Goal: Task Accomplishment & Management: Use online tool/utility

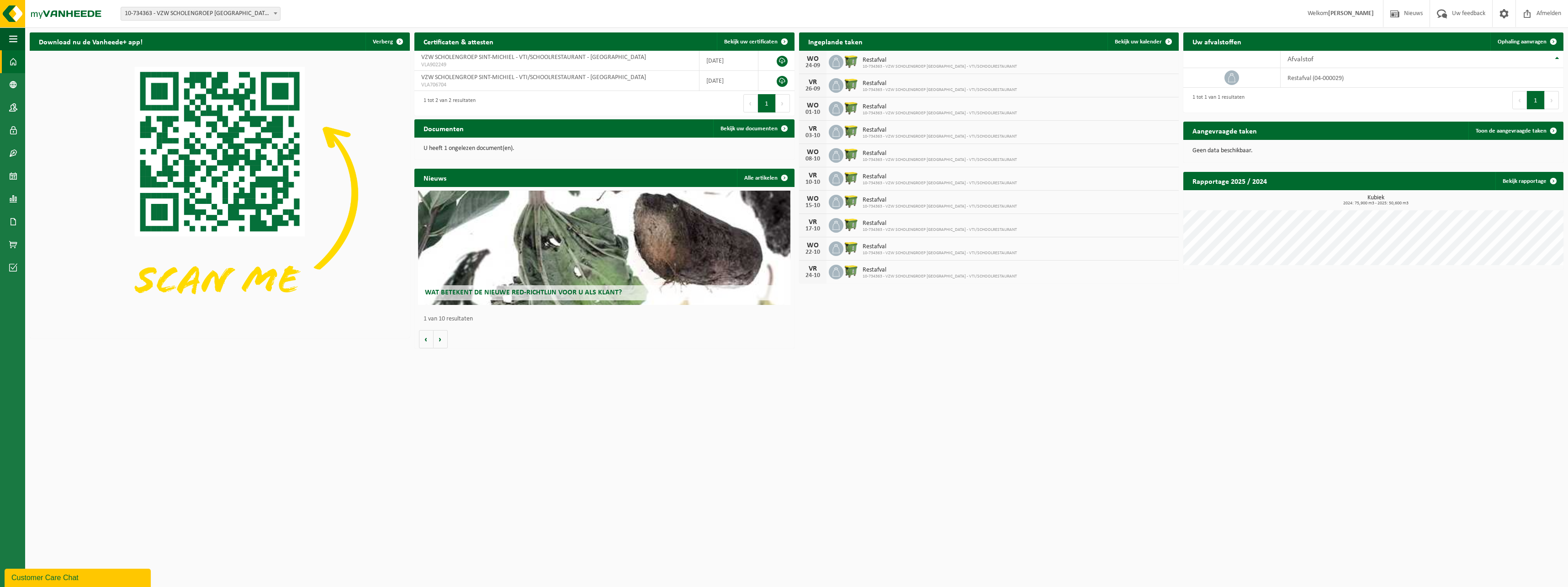
click at [816, 399] on html "Vestiging: 10-734363 - VZW SCHOLENGROEP SINT-MICHIEL - VTI/SCHOOLRESTAURANT - R…" at bounding box center [784, 294] width 1568 height 587
click at [258, 12] on span "10-734363 - VZW SCHOLENGROEP [GEOGRAPHIC_DATA] - VTI/SCHOOLRESTAURANT - [GEOGRA…" at bounding box center [200, 13] width 159 height 13
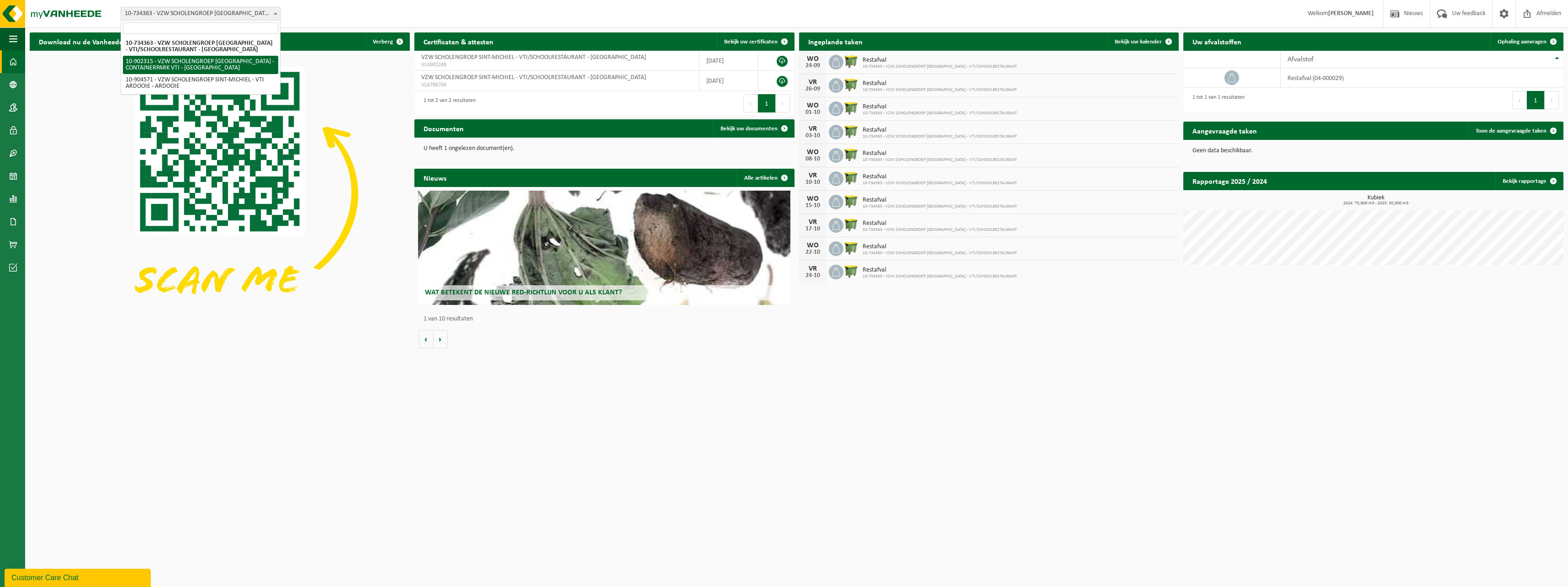
select select "120222"
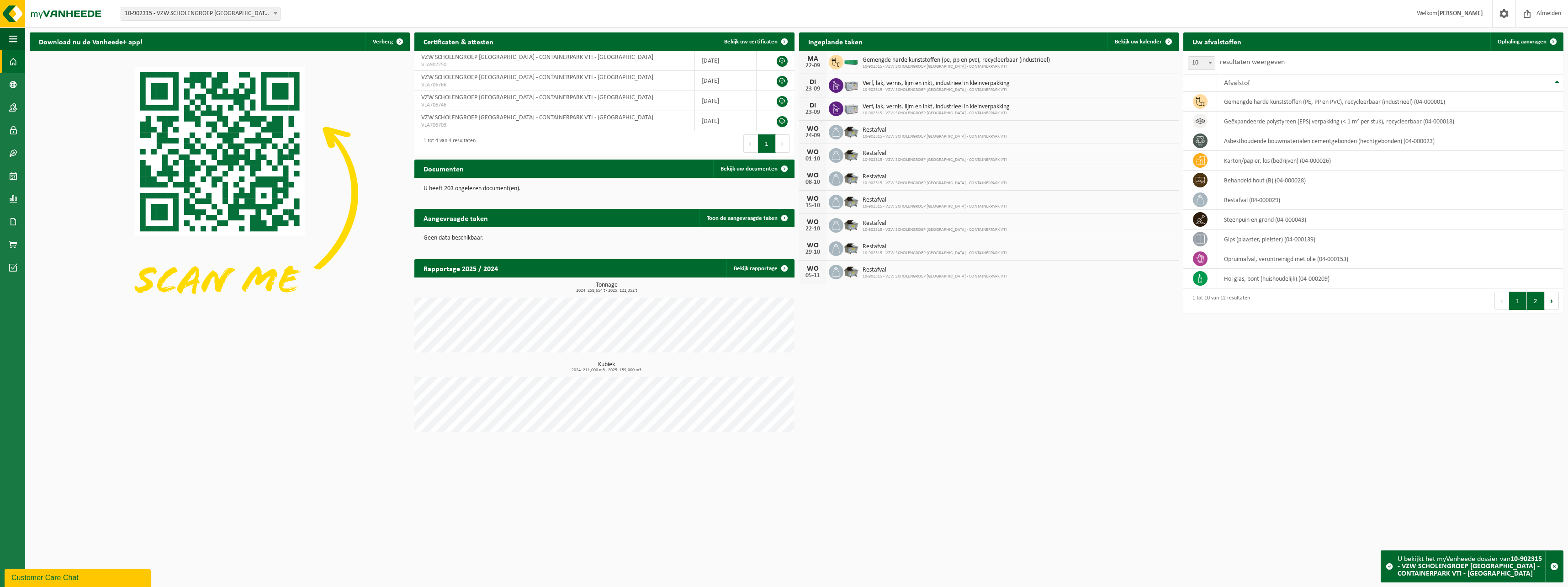
click at [1542, 303] on button "2" at bounding box center [1535, 301] width 18 height 18
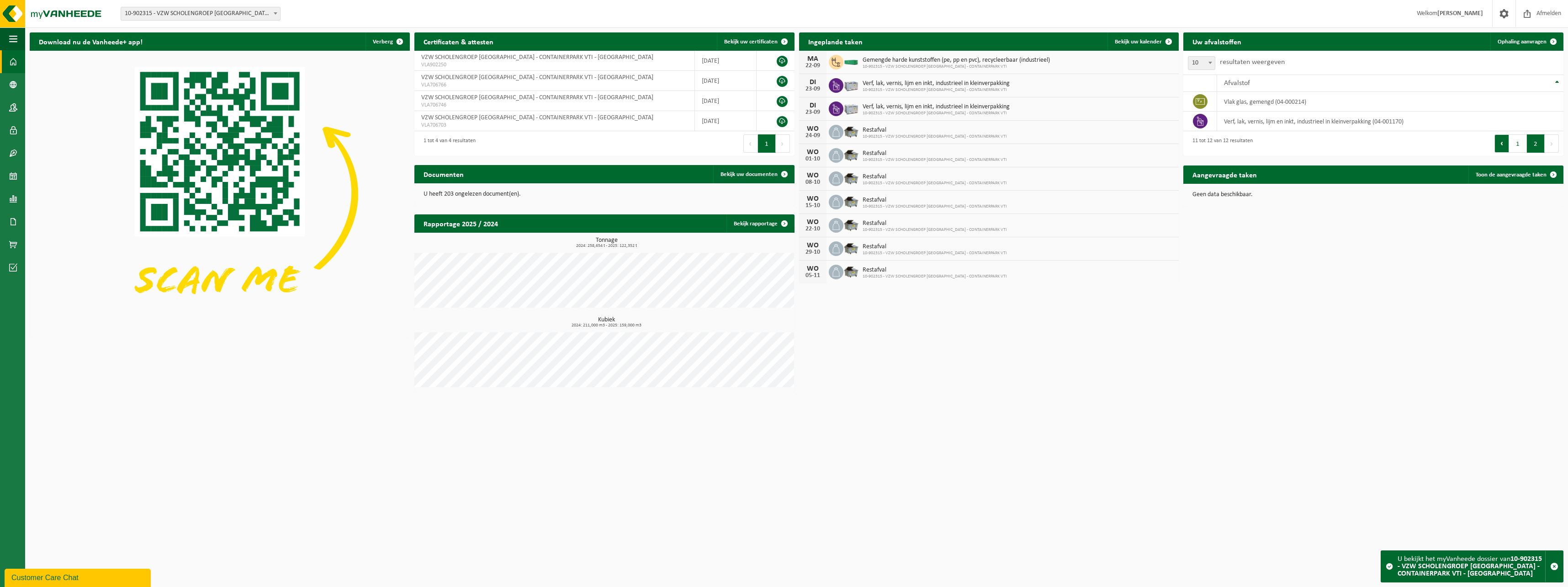
click at [1502, 136] on button "Vorige" at bounding box center [1502, 144] width 15 height 18
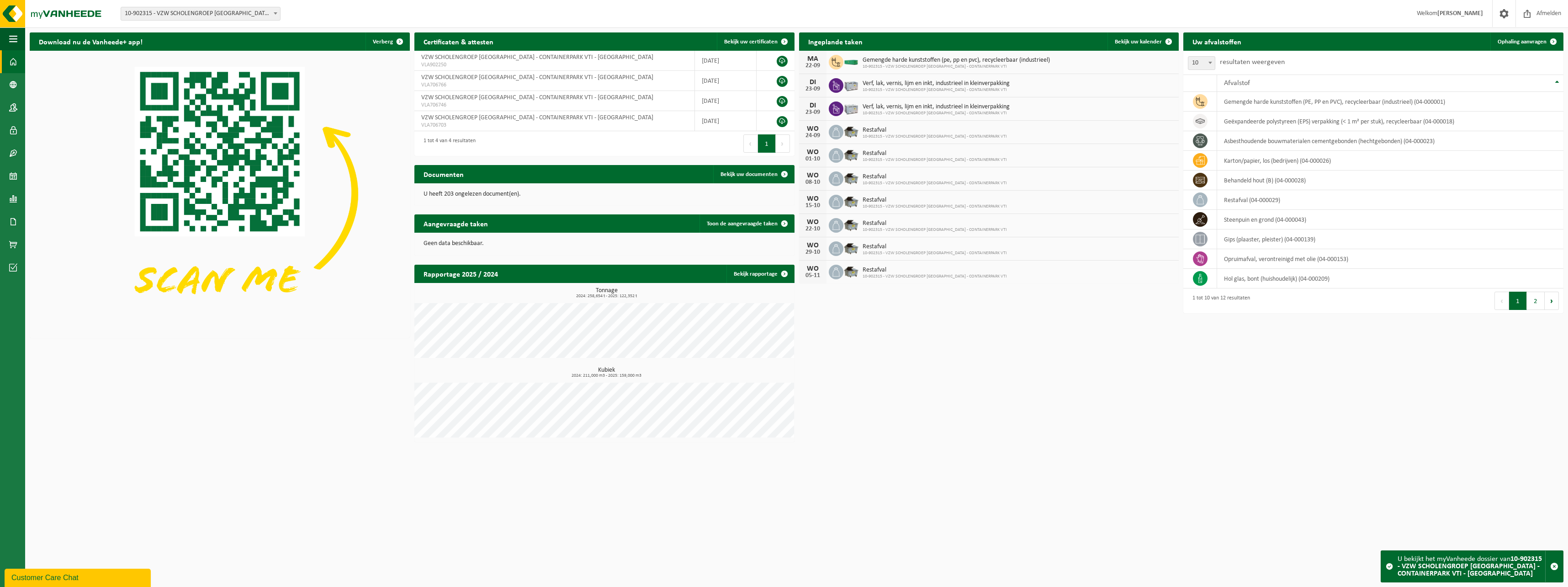
click at [1345, 379] on div "Download nu de Vanheede+ app! Verberg Certificaten & attesten Bekijk uw certifi…" at bounding box center [796, 237] width 1538 height 419
click at [1525, 34] on link "Ophaling aanvragen" at bounding box center [1526, 41] width 72 height 18
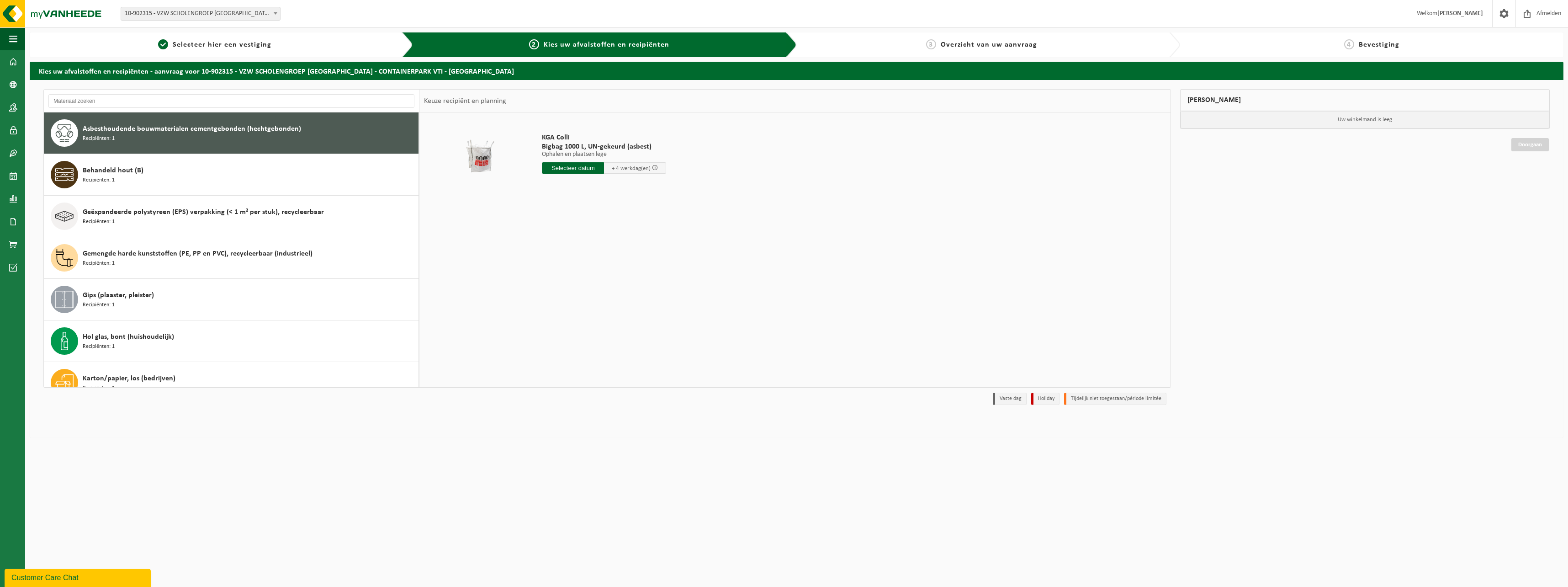
click at [48, 582] on div "Customer Care Chat" at bounding box center [78, 578] width 133 height 11
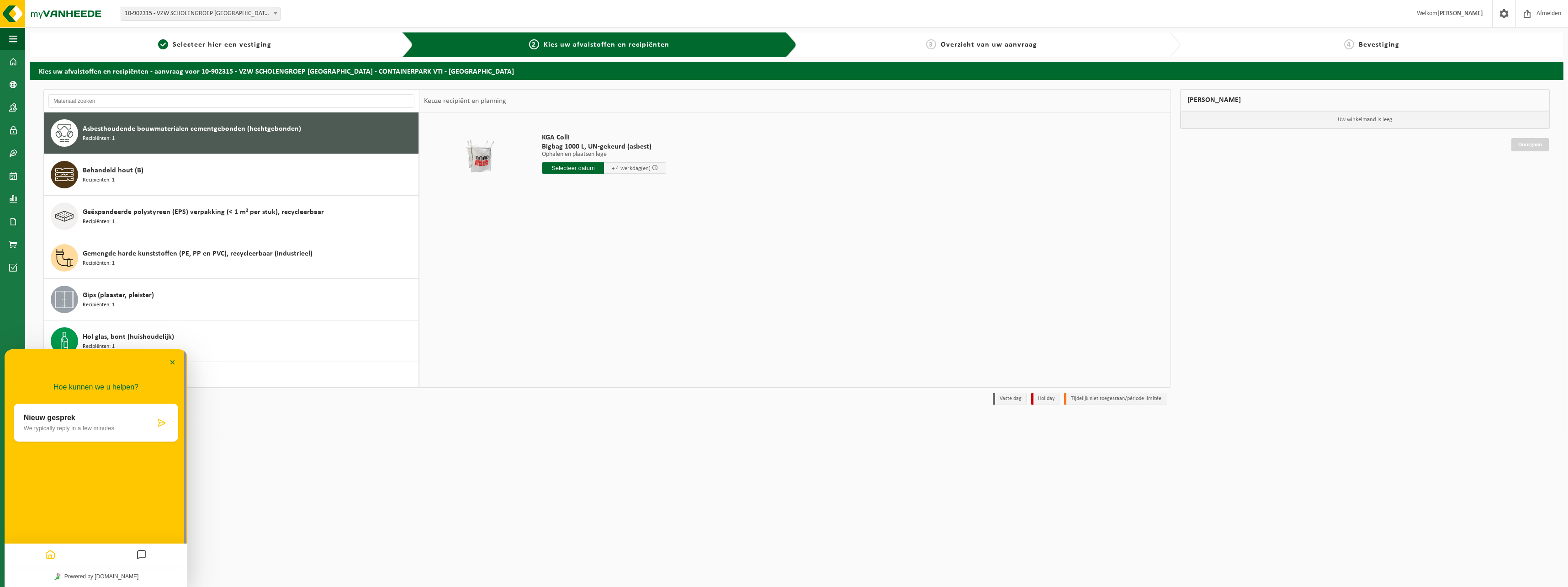
click at [116, 419] on p "Nieuw gesprek" at bounding box center [89, 418] width 131 height 9
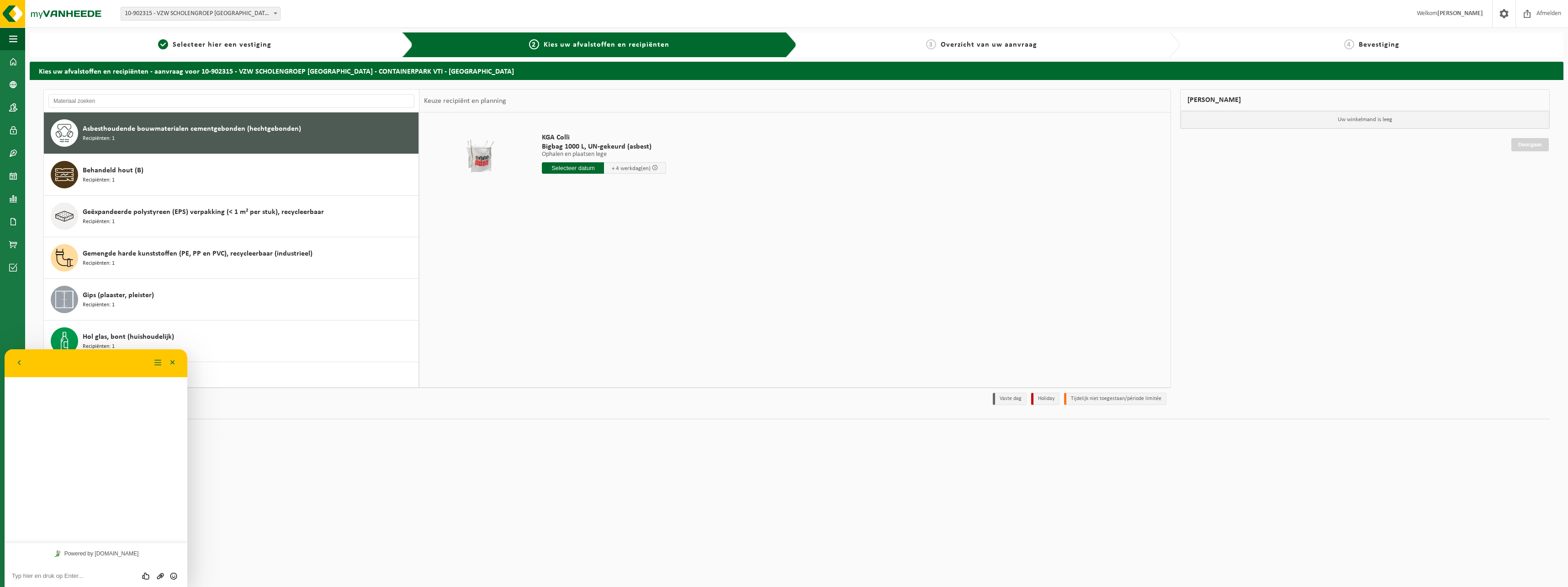
click at [102, 575] on textarea at bounding box center [96, 576] width 168 height 7
click at [109, 578] on textarea "Beste kan ik" at bounding box center [96, 576] width 168 height 7
type textarea "Beste kan ik via deze weg een container"
click at [171, 362] on button "Minimaliseer" at bounding box center [173, 363] width 15 height 14
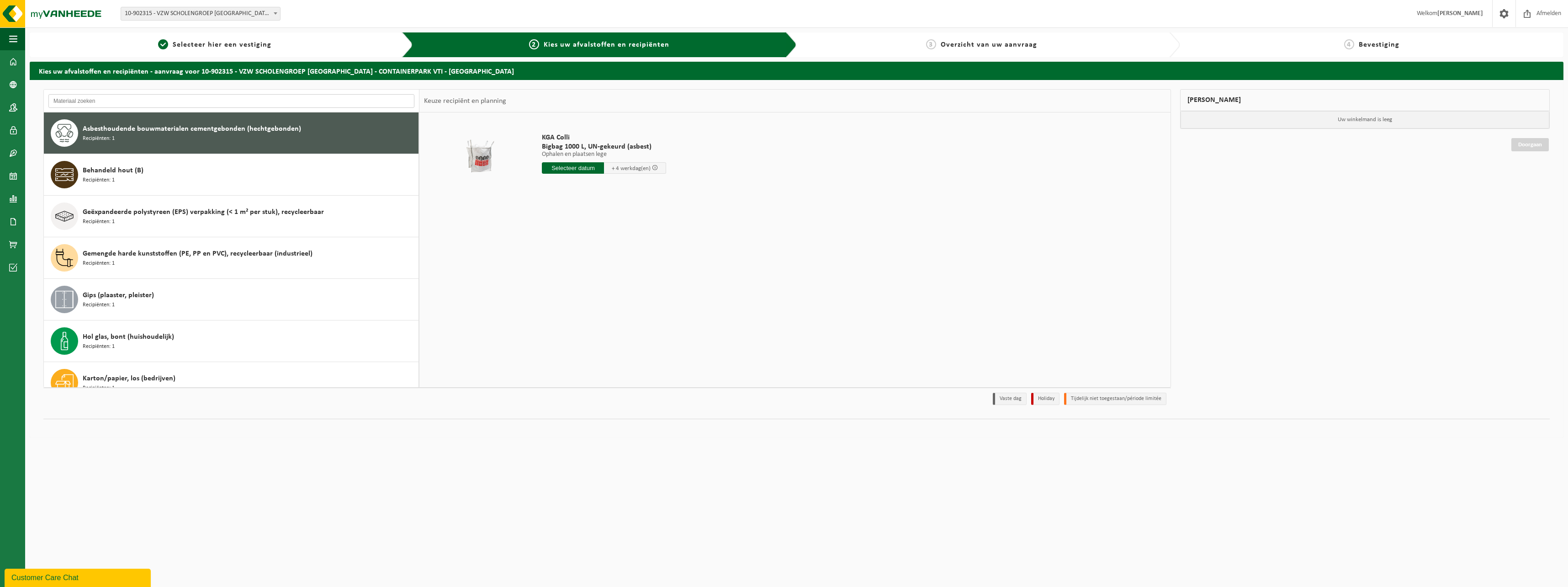
click at [96, 102] on input "text" at bounding box center [231, 101] width 366 height 14
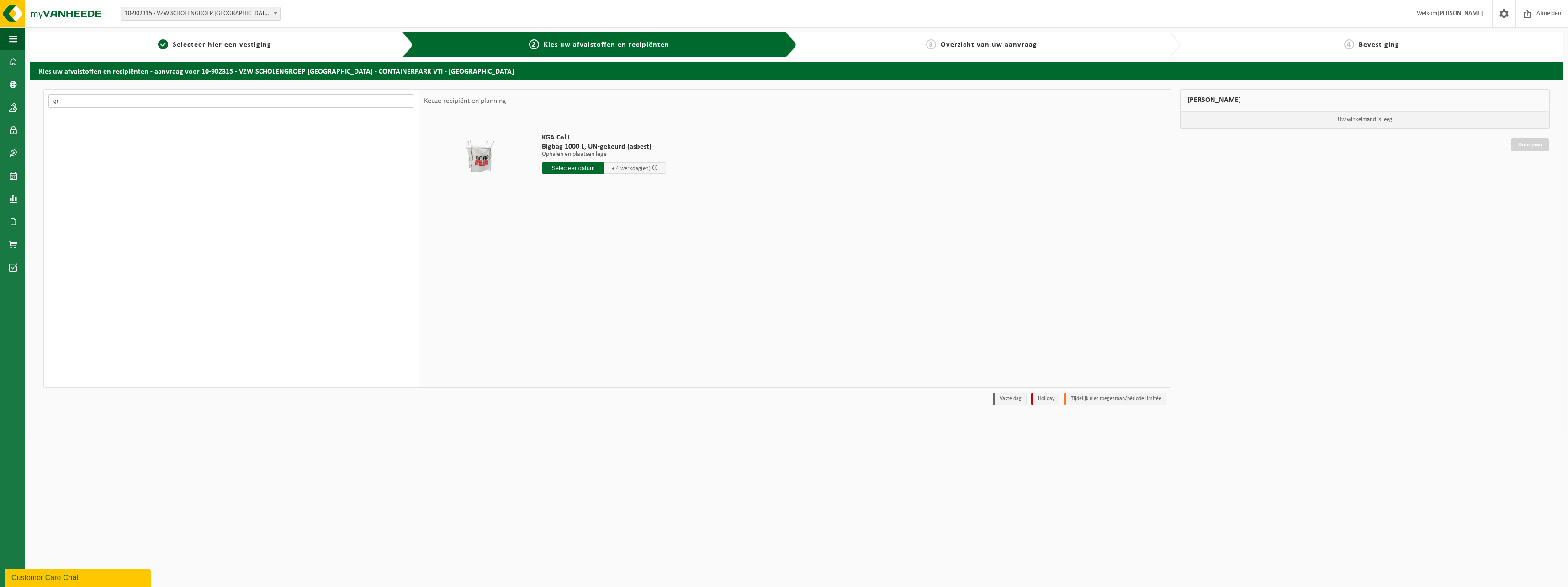
type input "g"
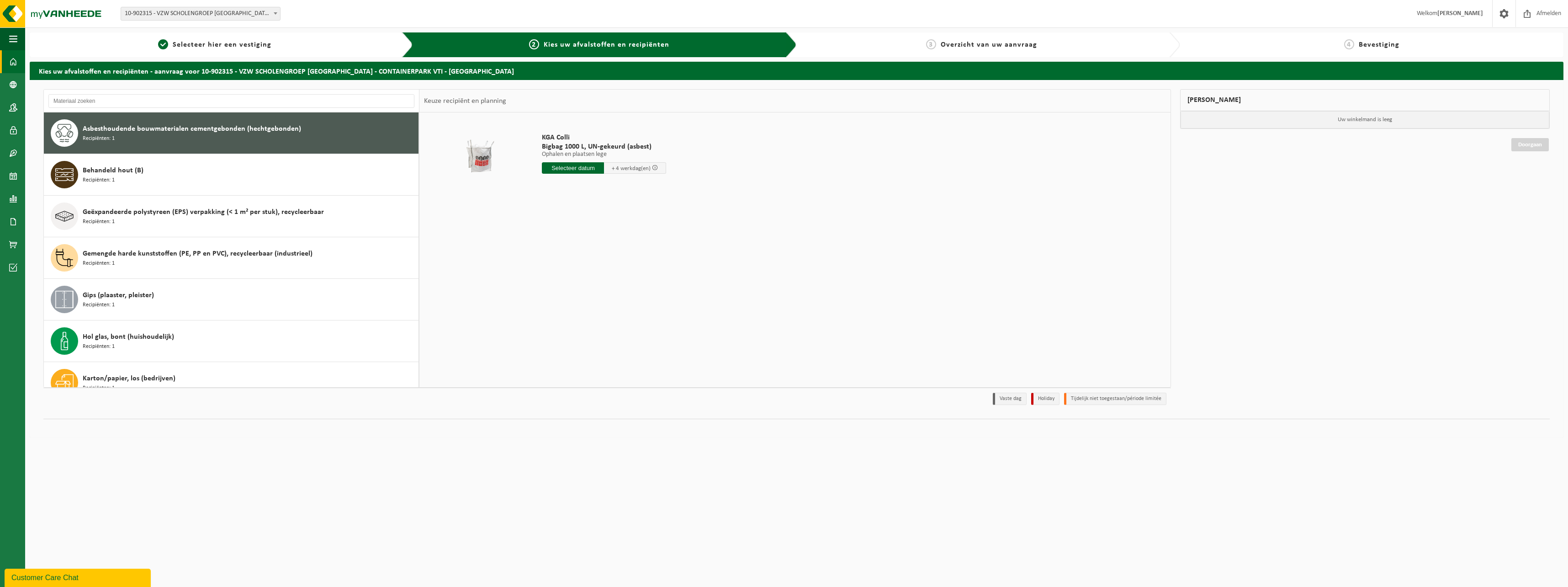
click at [12, 62] on span at bounding box center [13, 62] width 9 height 23
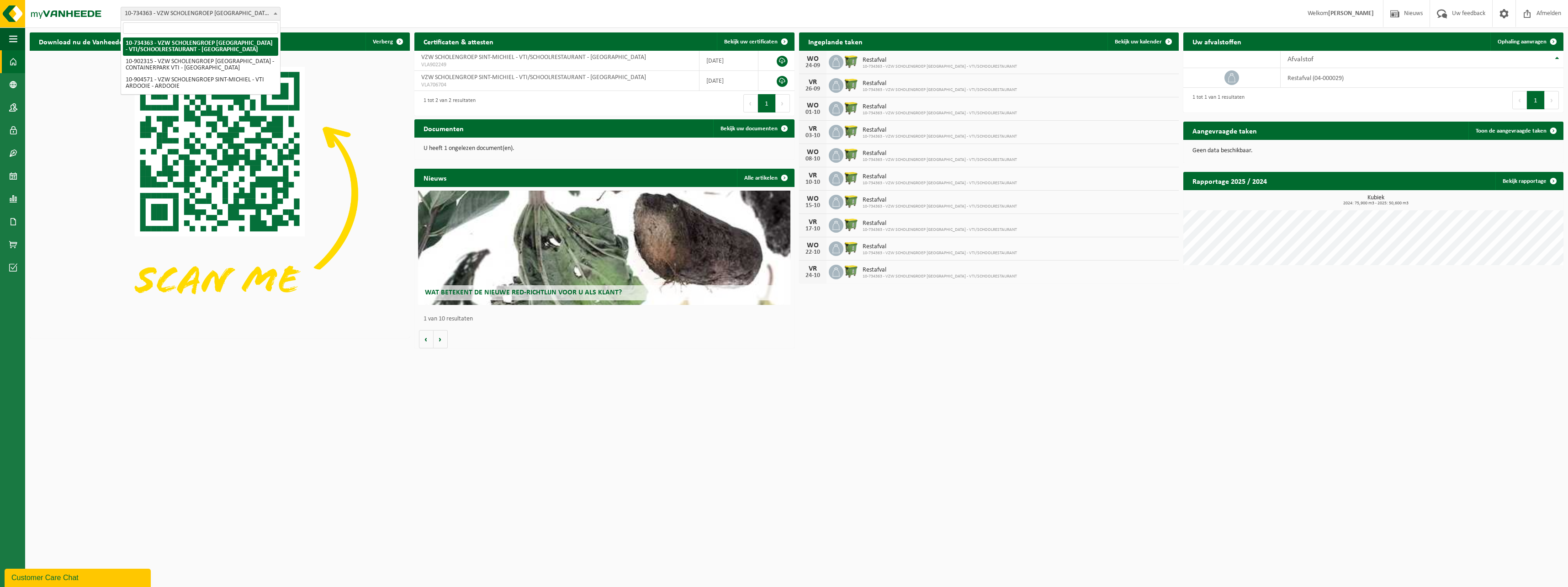
click at [239, 14] on span "10-734363 - VZW SCHOLENGROEP [GEOGRAPHIC_DATA] - VTI/SCHOOLRESTAURANT - [GEOGRA…" at bounding box center [200, 13] width 159 height 13
select select "120222"
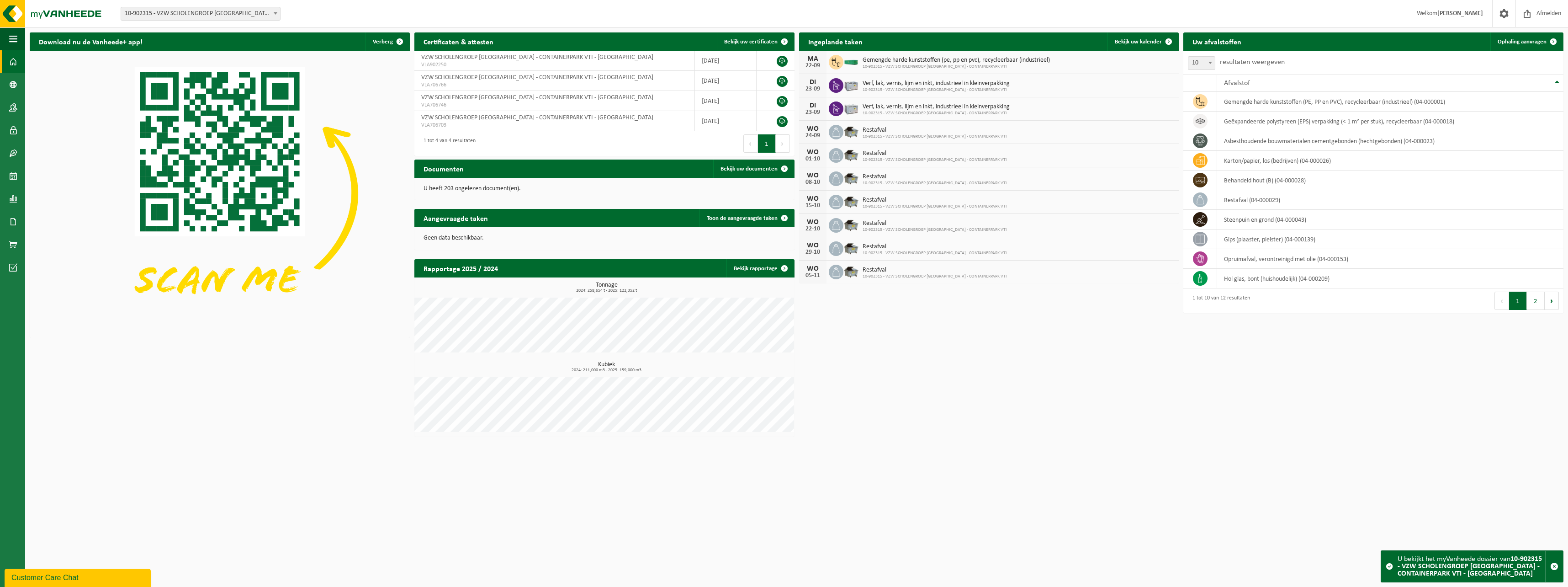
click at [93, 580] on div "Customer Care Chat" at bounding box center [78, 578] width 133 height 11
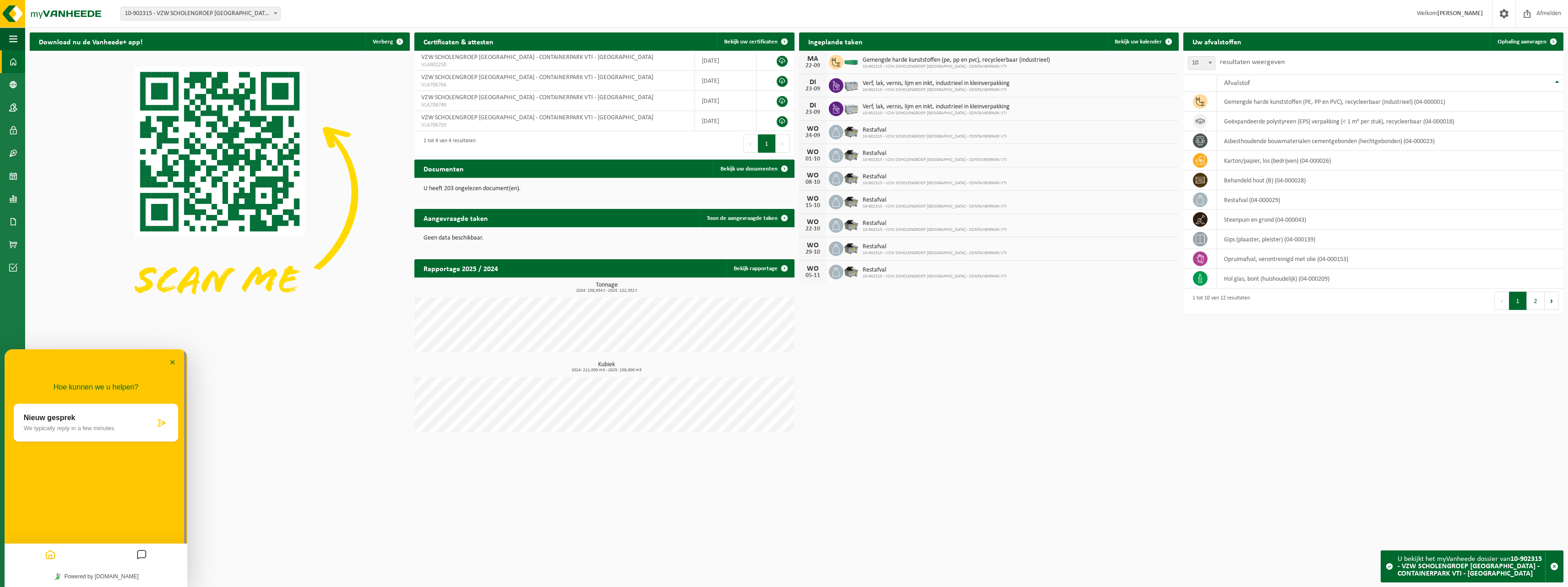
click at [135, 424] on div "Nieuw gesprek We typically reply in a few minutes" at bounding box center [89, 422] width 131 height 18
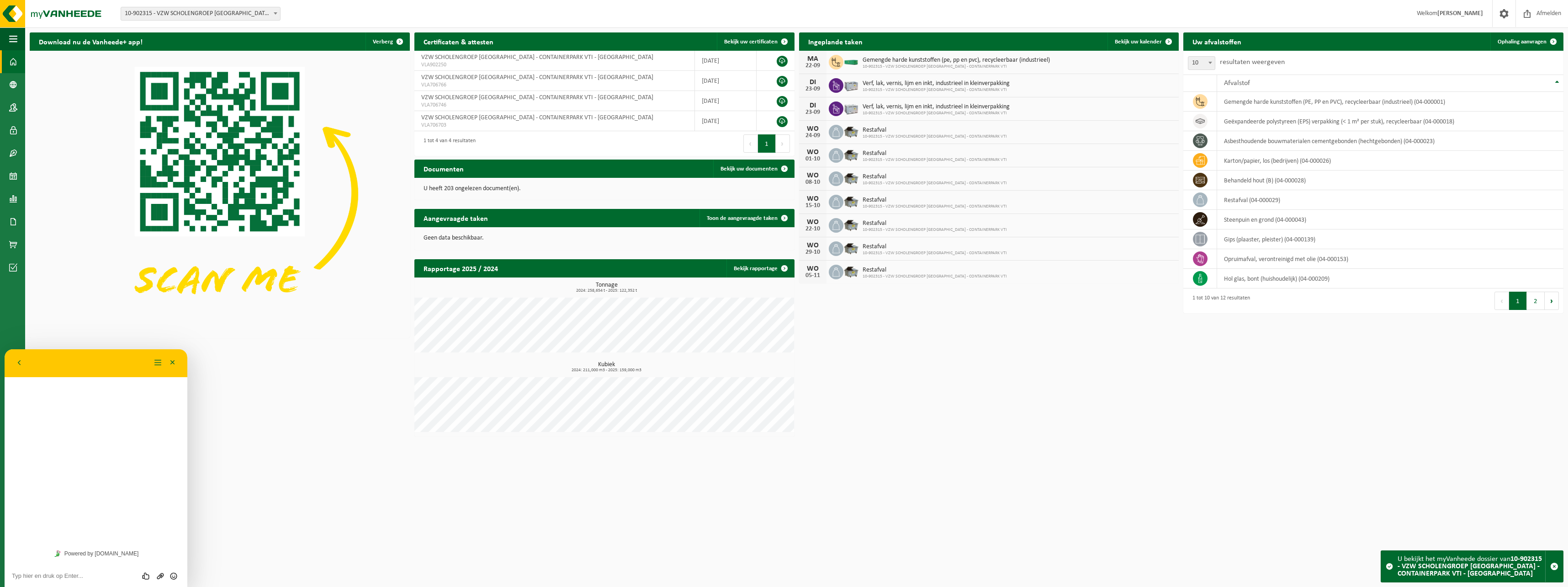
click at [121, 577] on textarea at bounding box center [96, 576] width 168 height 7
type textarea "Kan ik via dit kanaal een container aanvragen voor groenafval"
type textarea "Eenmalig te plaatsen"
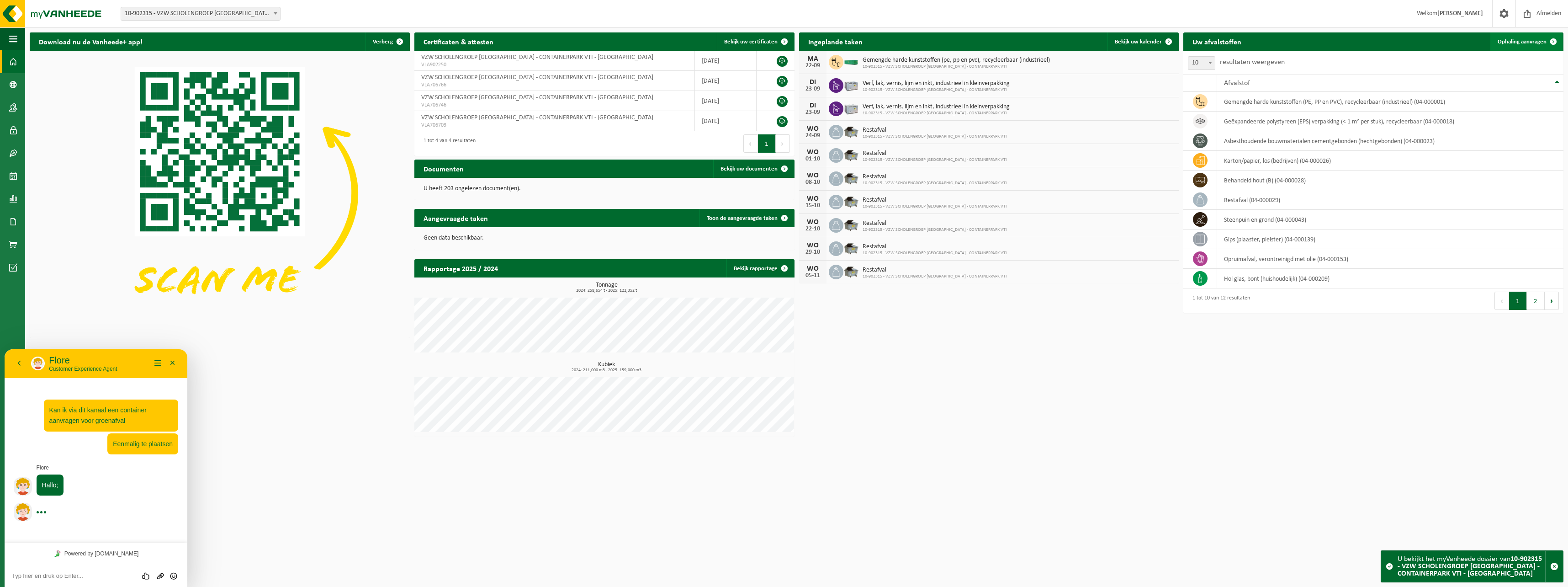
click at [1525, 43] on span "Ophaling aanvragen" at bounding box center [1522, 42] width 49 height 6
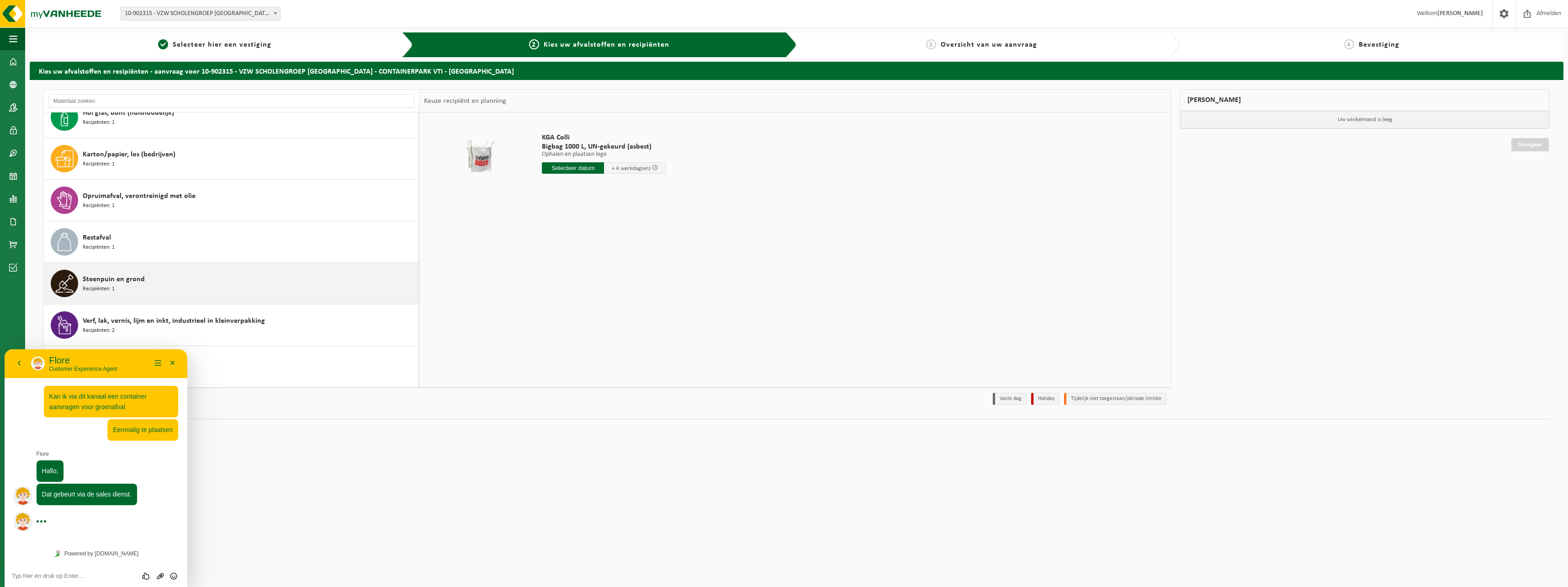
click at [116, 287] on div "Steenpuin en grond Recipiënten: 1" at bounding box center [250, 283] width 334 height 27
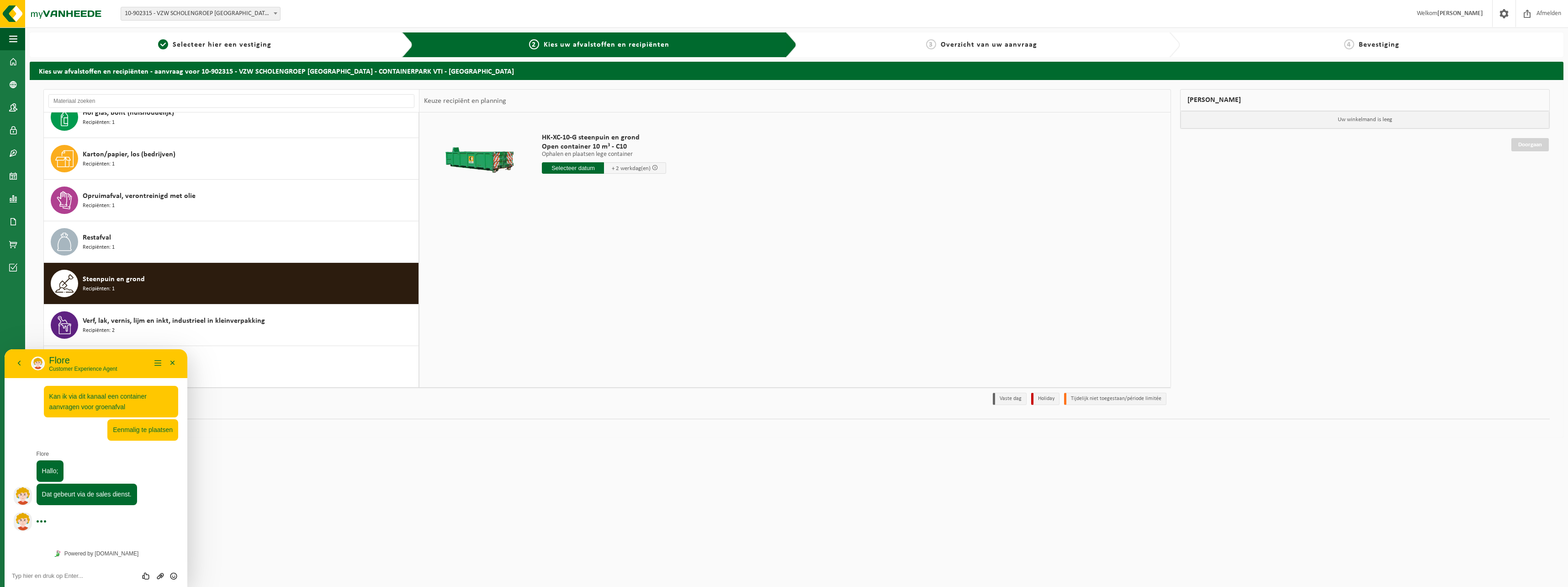
click at [121, 576] on textarea at bounding box center [96, 576] width 168 height 7
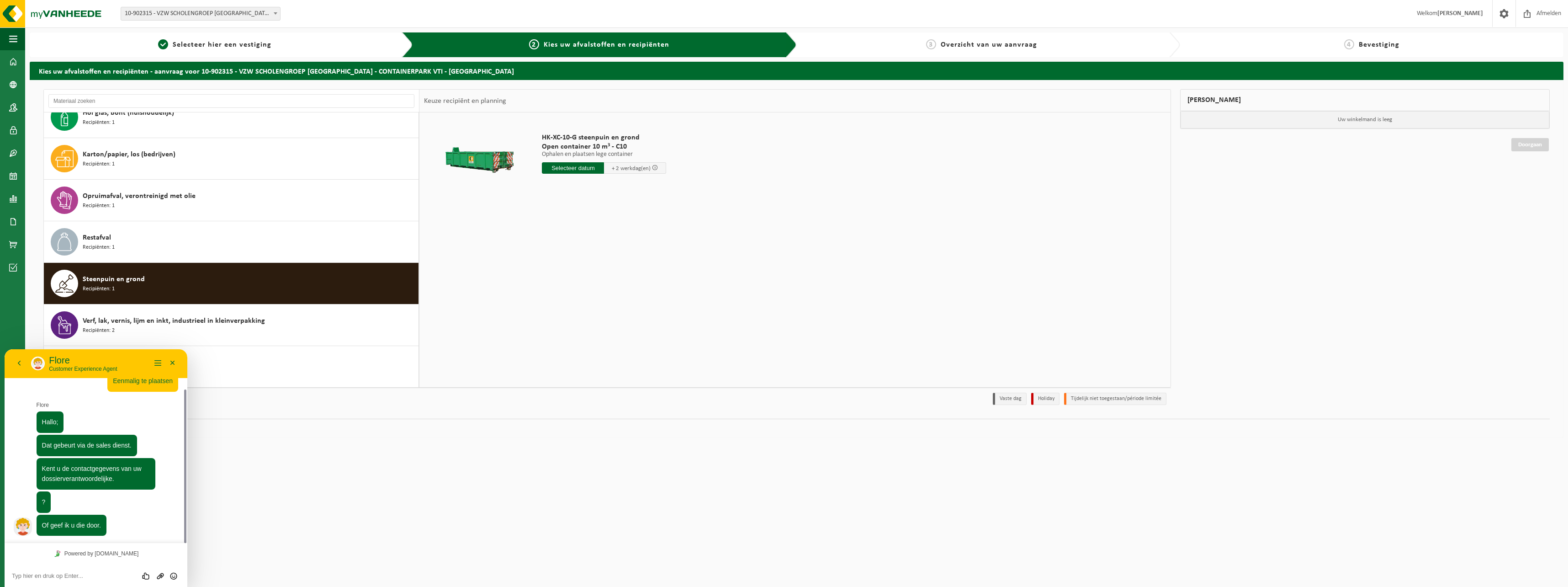
scroll to position [49, 0]
click at [121, 575] on textarea at bounding box center [96, 576] width 168 height 7
type textarea "[PERSON_NAME]"
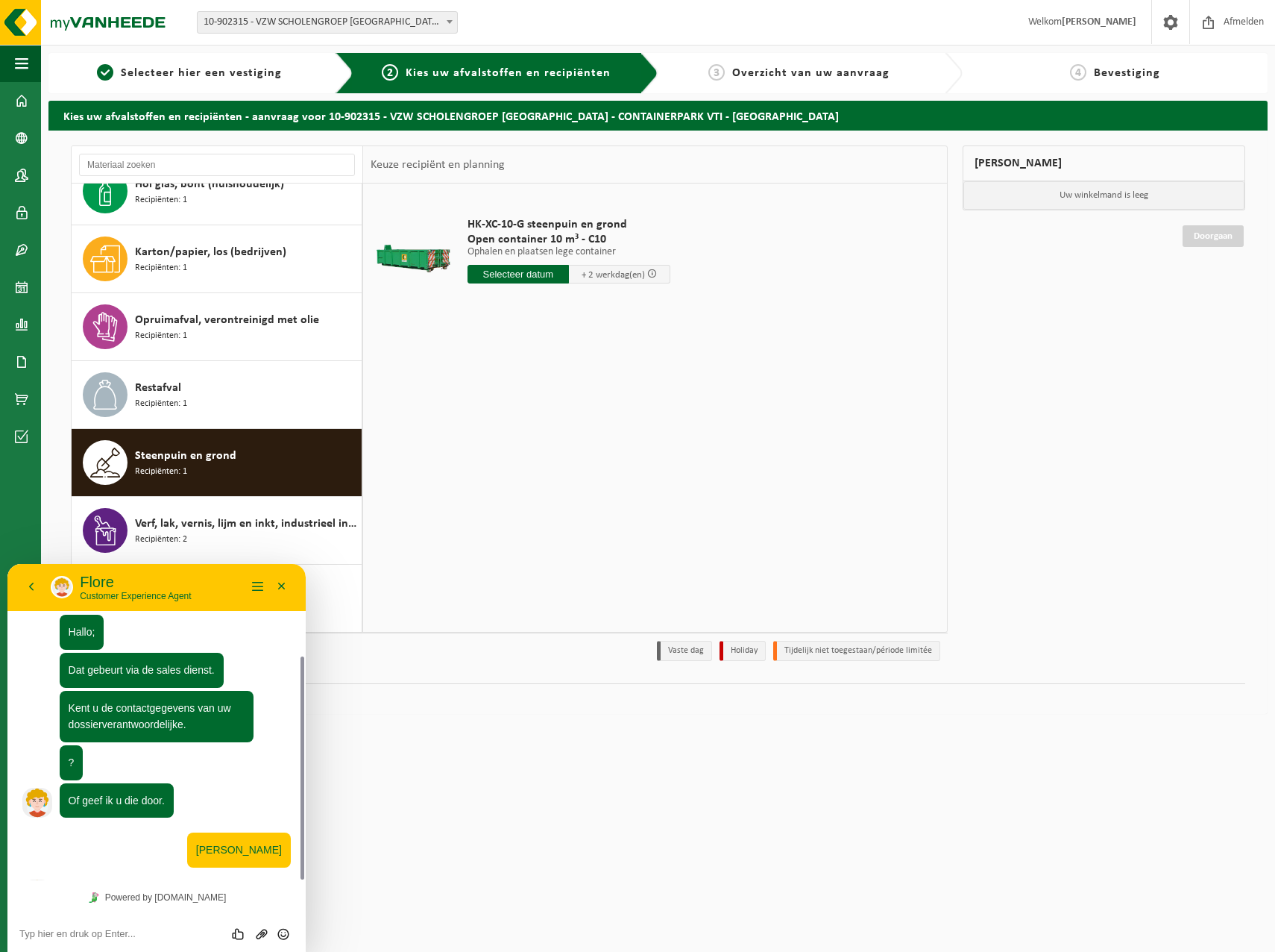
scroll to position [172, 0]
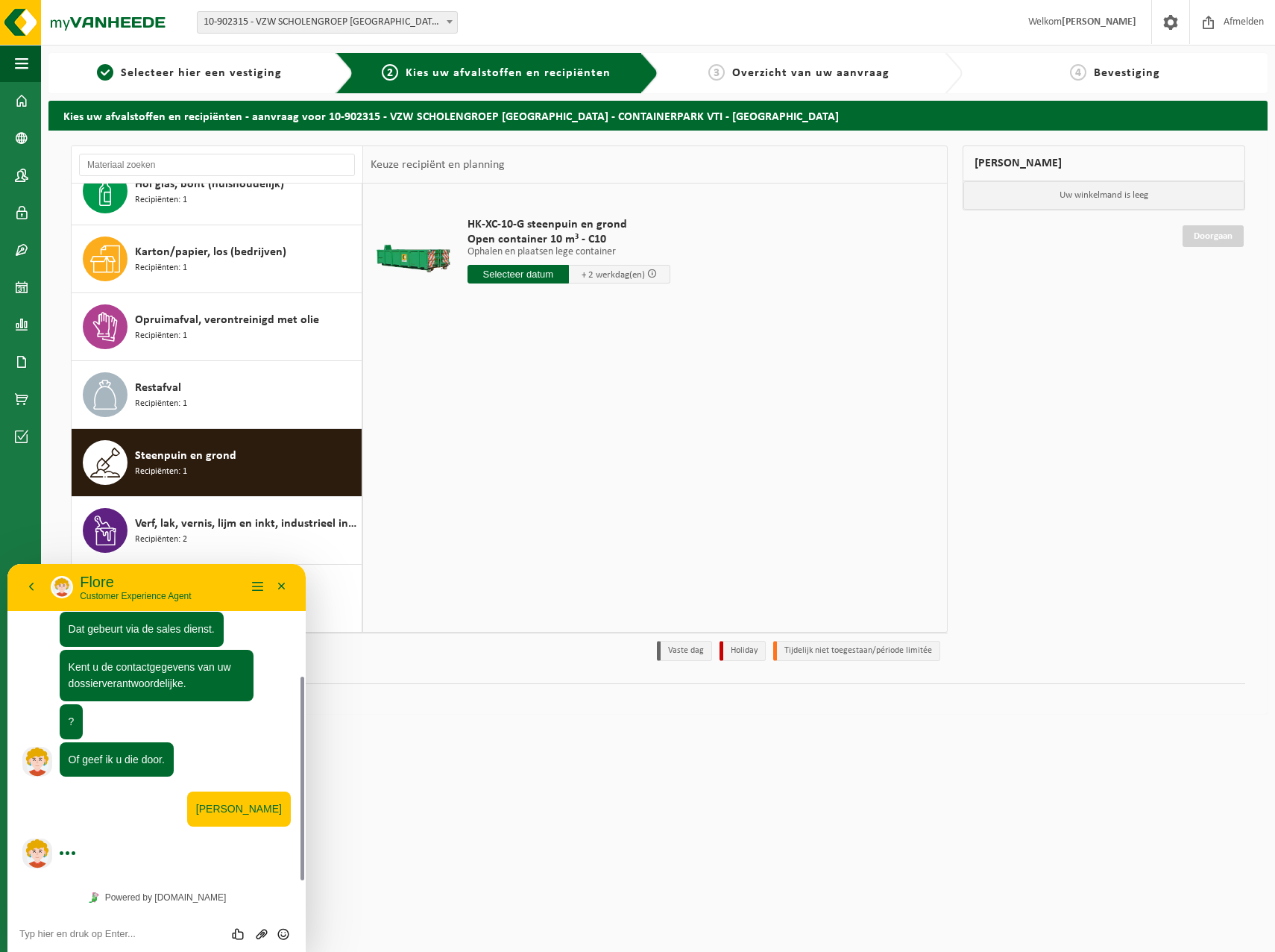
click at [157, 926] on div "Beoordeel deze chat Upload bestand Emoji invoeren" at bounding box center [157, 933] width 274 height 14
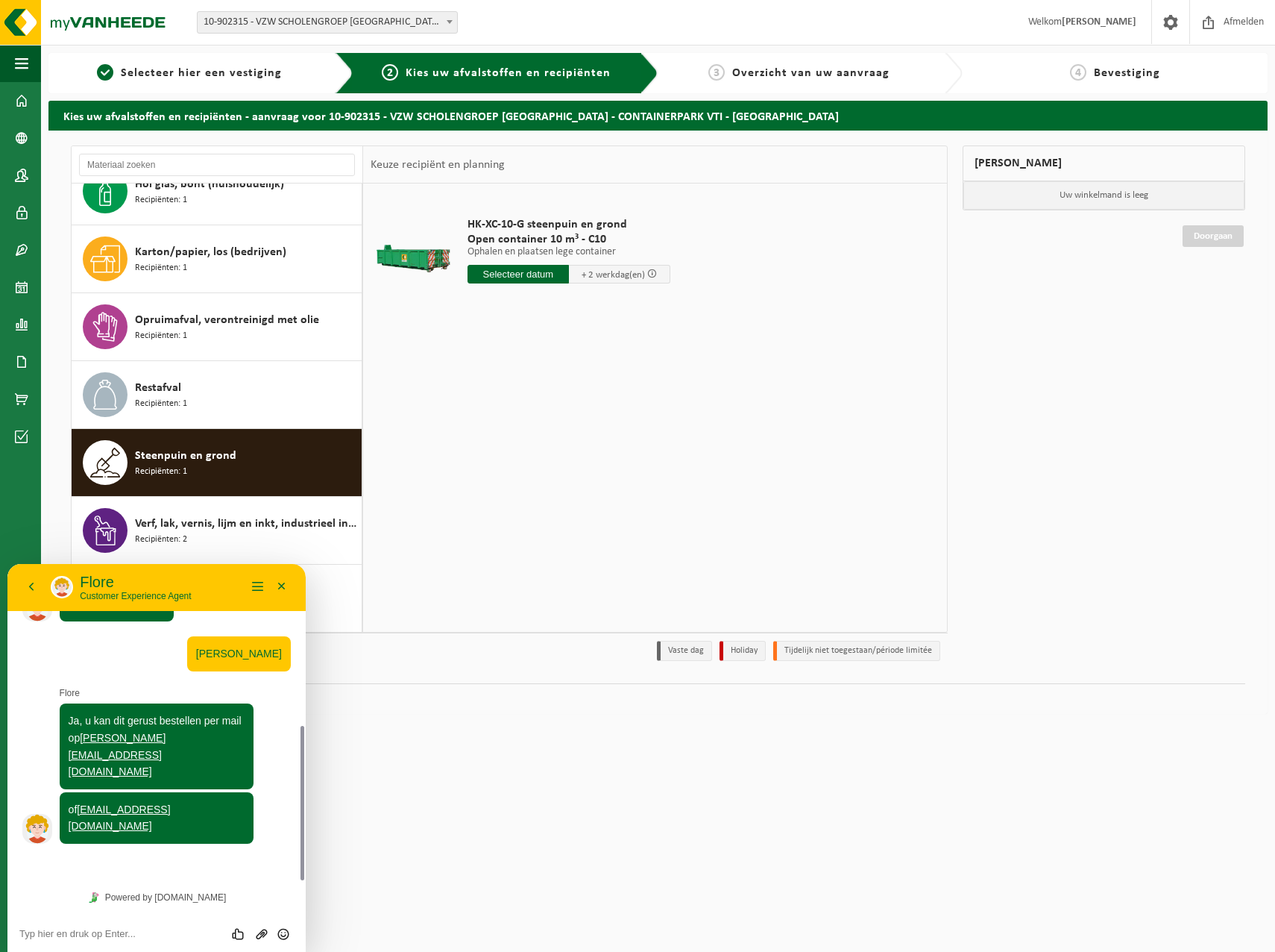
scroll to position [285, 0]
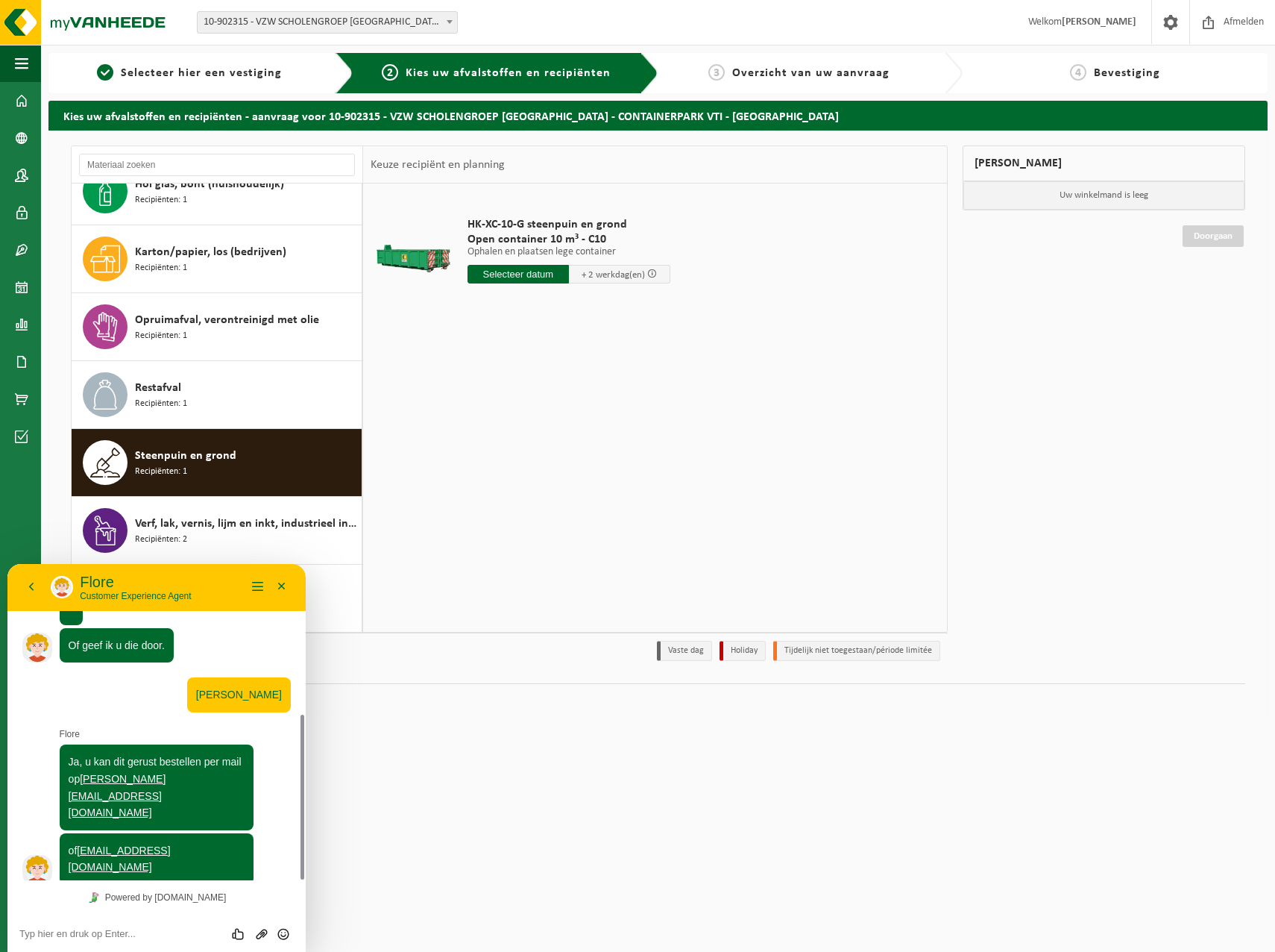
click at [97, 931] on textarea at bounding box center [157, 934] width 274 height 12
type textarea "Dank u"
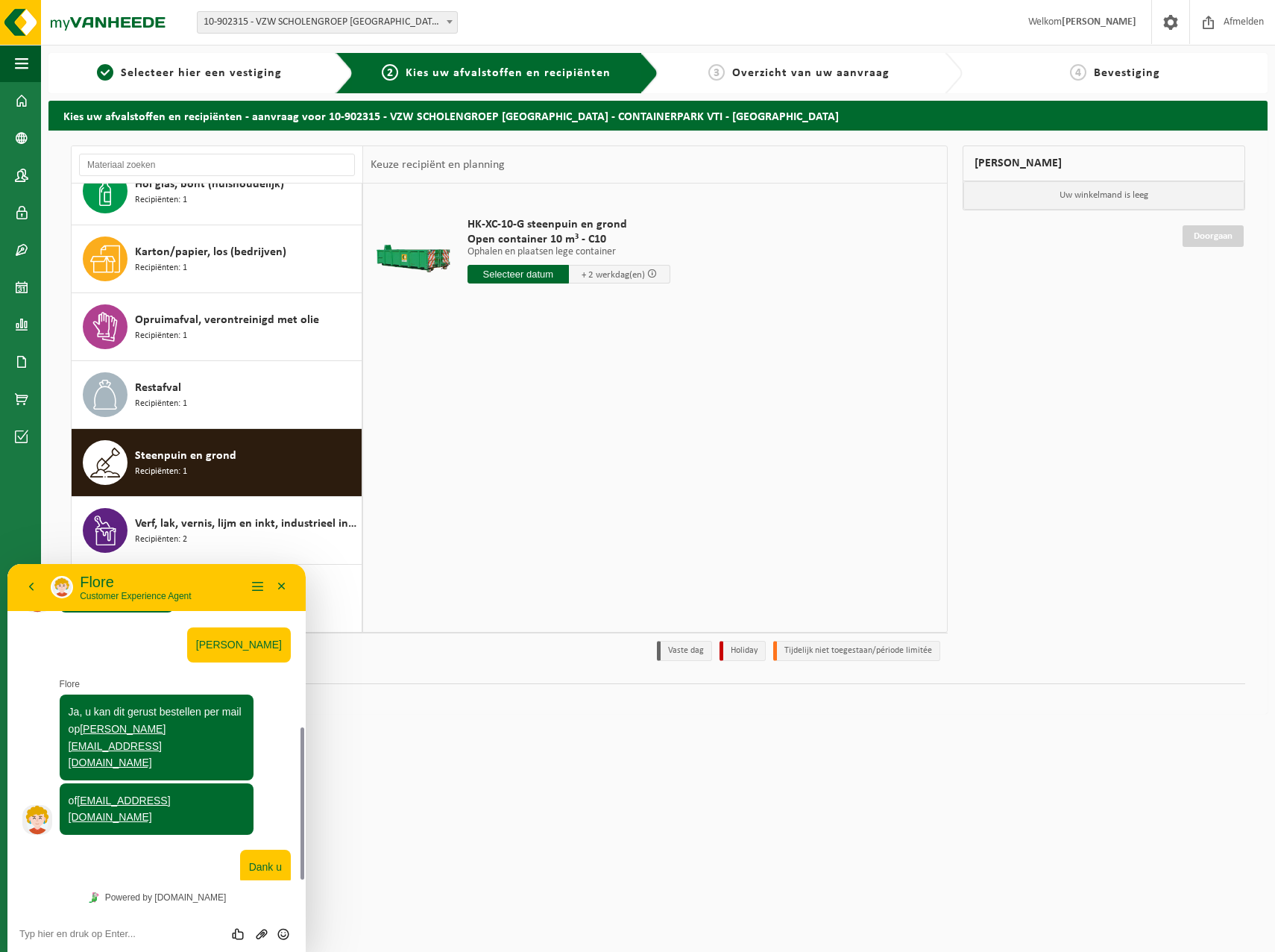
click at [534, 523] on div "HK-XC-10-G steenpuin en grond Open container 10 m³ - C10 Ophalen en plaatsen le…" at bounding box center [656, 407] width 584 height 447
